Goal: Task Accomplishment & Management: Use online tool/utility

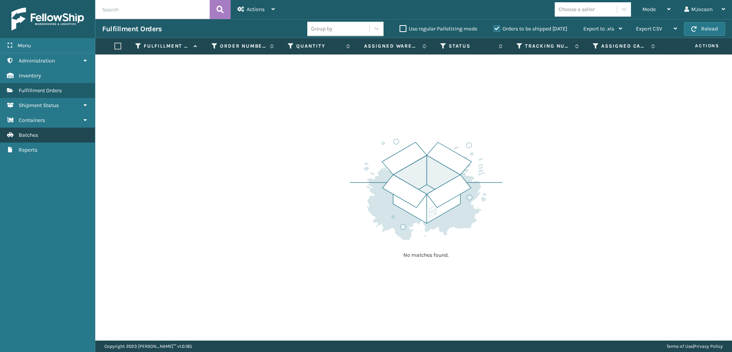
click at [41, 132] on link "Batches" at bounding box center [47, 135] width 95 height 15
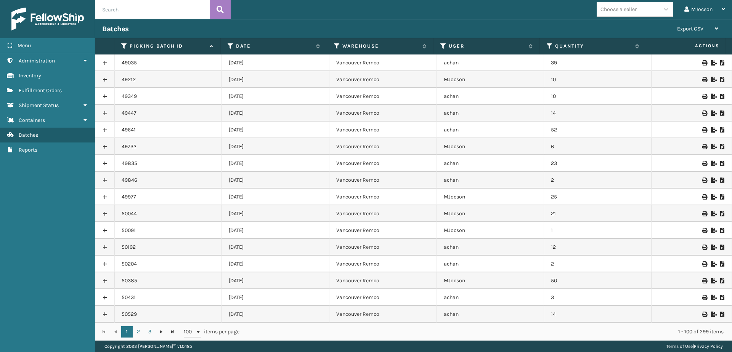
click at [53, 90] on span "Fulfillment Orders" at bounding box center [40, 90] width 43 height 6
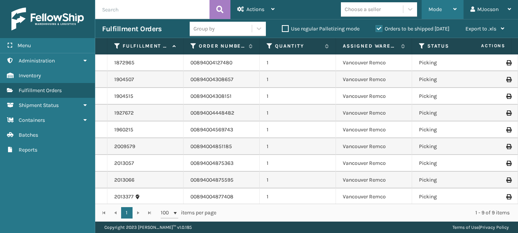
click at [430, 9] on span "Mode" at bounding box center [435, 9] width 13 height 6
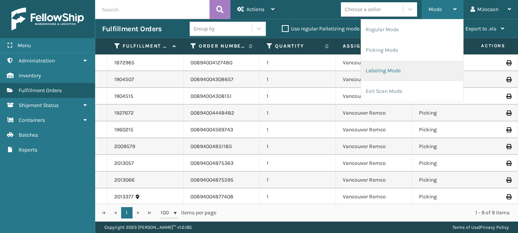
click at [394, 69] on li "Labeling Mode" at bounding box center [412, 71] width 102 height 21
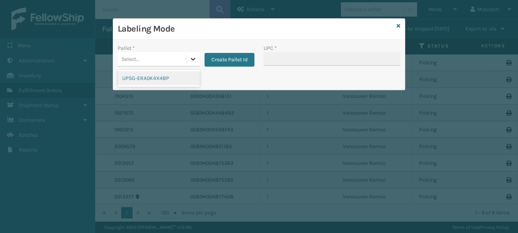
click at [190, 59] on icon at bounding box center [193, 59] width 8 height 8
click at [168, 80] on div "UPSG-ERA0K4X4BP" at bounding box center [159, 78] width 82 height 14
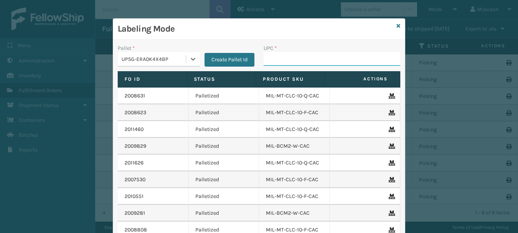
click at [264, 61] on input "UPC *" at bounding box center [332, 59] width 137 height 14
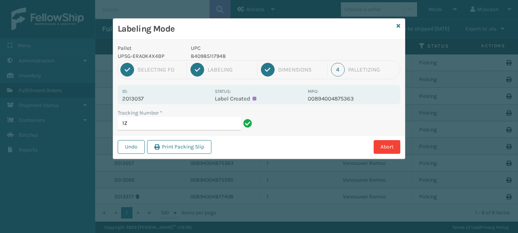
type input "1"
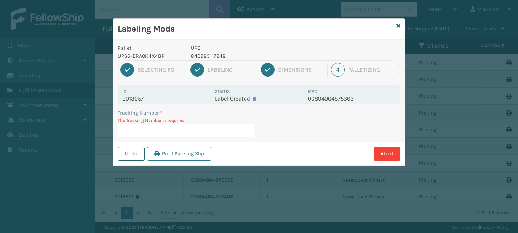
click at [133, 152] on button "Undo" at bounding box center [131, 154] width 27 height 14
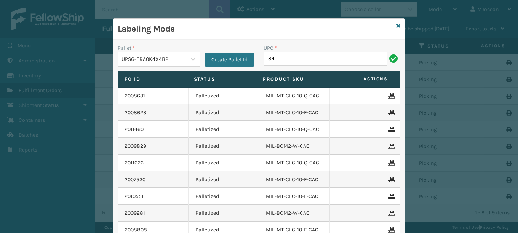
type input "8"
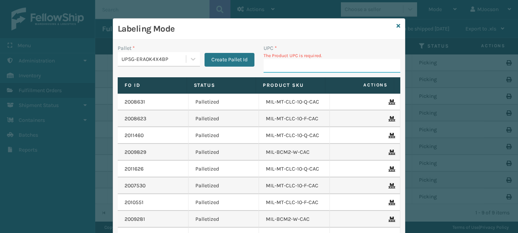
click at [279, 64] on input "UPC *" at bounding box center [332, 66] width 137 height 14
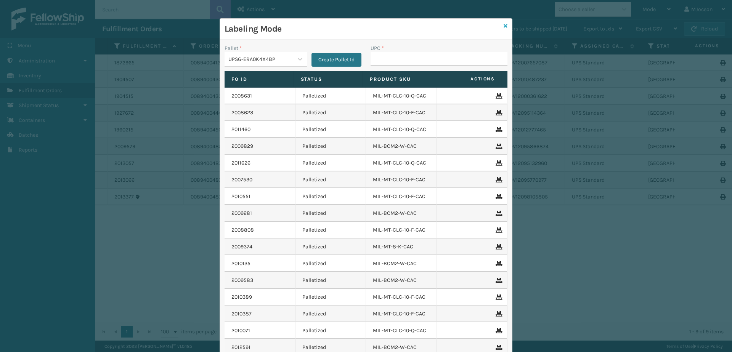
click at [503, 26] on icon at bounding box center [505, 25] width 4 height 5
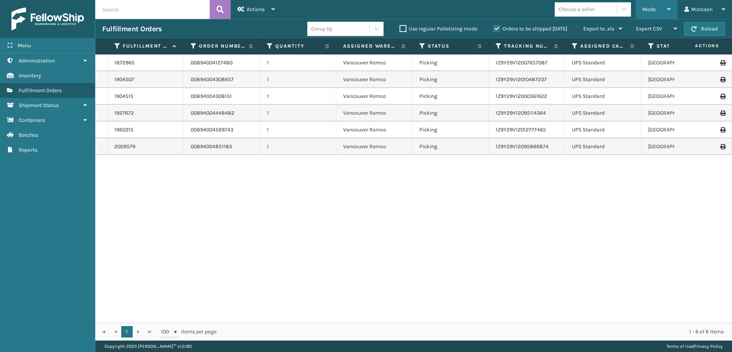
click at [660, 11] on div "Mode" at bounding box center [656, 9] width 28 height 19
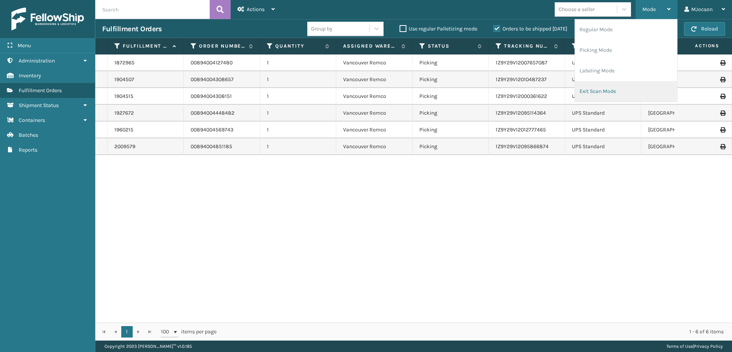
click at [605, 91] on li "Exit Scan Mode" at bounding box center [626, 91] width 102 height 21
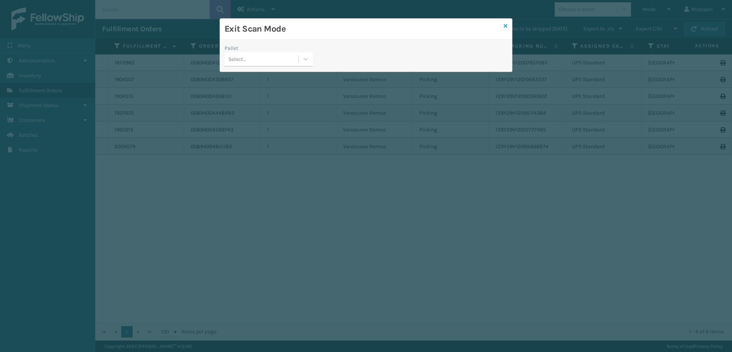
click at [506, 25] on icon at bounding box center [505, 25] width 4 height 5
